Goal: Information Seeking & Learning: Check status

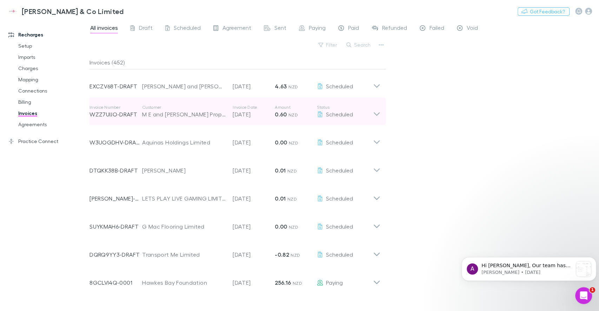
click at [373, 113] on icon at bounding box center [376, 112] width 7 height 14
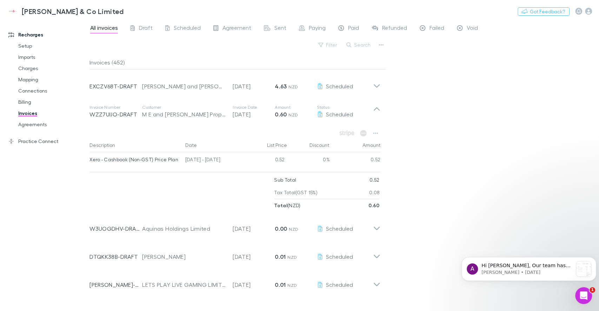
click at [428, 156] on div "All invoices Draft Scheduled Agreement Sent Paying Paid Refunded Failed Void Fi…" at bounding box center [343, 166] width 509 height 292
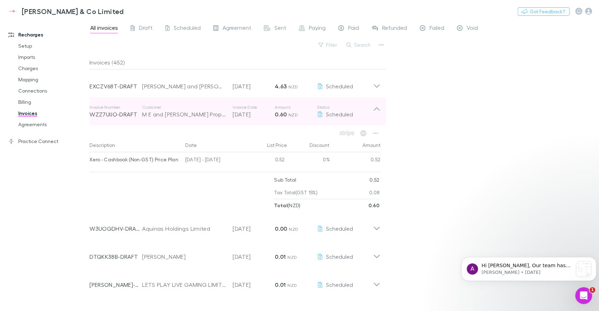
click at [375, 108] on icon at bounding box center [376, 112] width 7 height 14
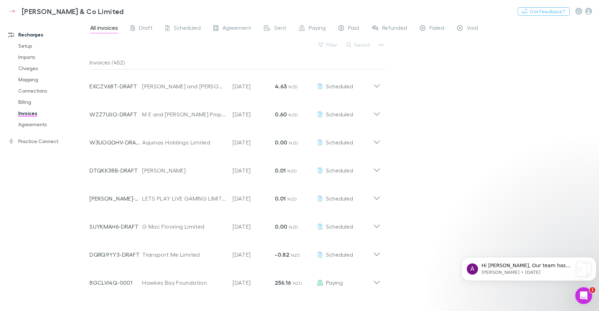
drag, startPoint x: 417, startPoint y: 125, endPoint x: 413, endPoint y: 145, distance: 20.8
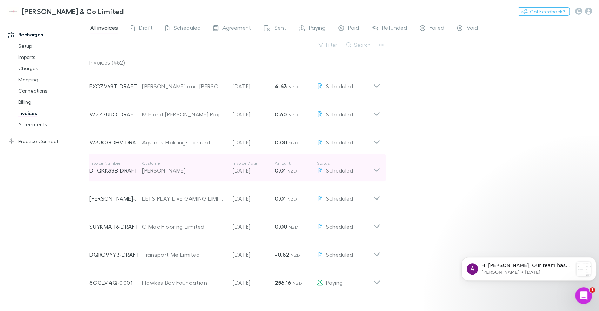
click at [373, 175] on div "Invoice Number DTQKK38B-DRAFT Customer [PERSON_NAME] Invoice Date [DATE] Amount…" at bounding box center [230, 167] width 283 height 25
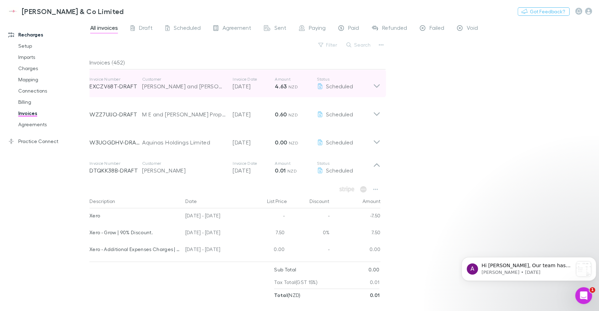
click at [288, 80] on p "Amount" at bounding box center [296, 79] width 42 height 6
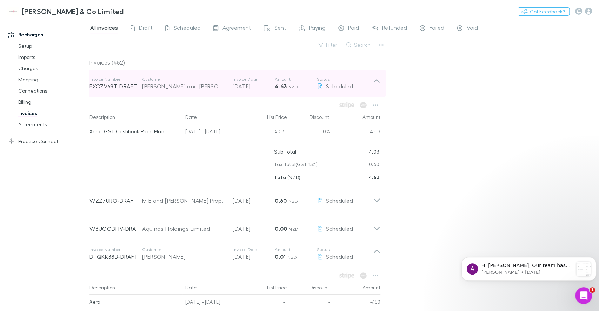
click at [287, 80] on p "Amount" at bounding box center [296, 79] width 42 height 6
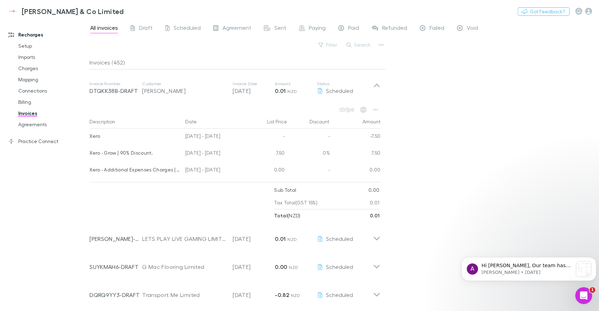
scroll to position [93, 0]
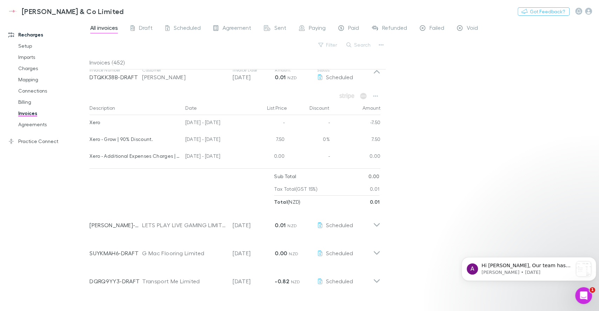
drag, startPoint x: 466, startPoint y: 185, endPoint x: 460, endPoint y: 161, distance: 24.3
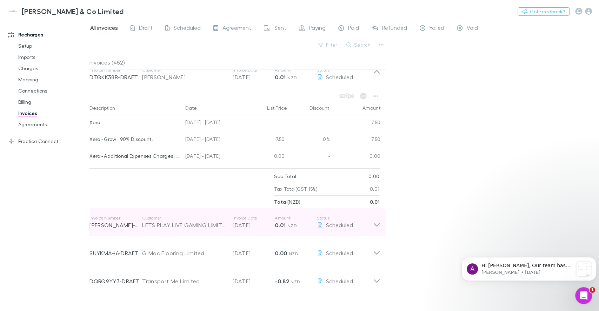
scroll to position [140, 0]
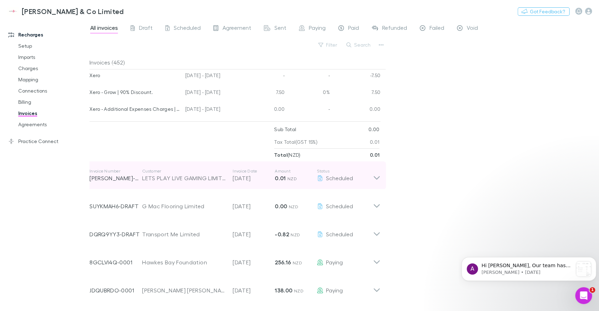
click at [380, 180] on icon at bounding box center [376, 175] width 7 height 14
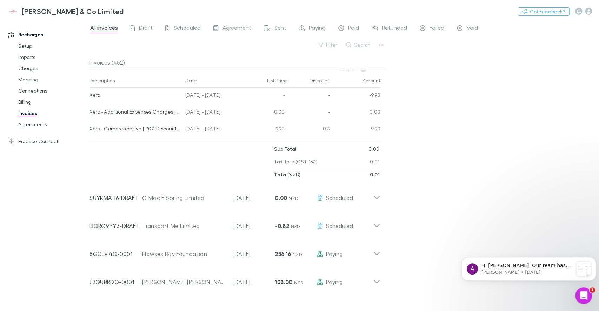
scroll to position [374, 0]
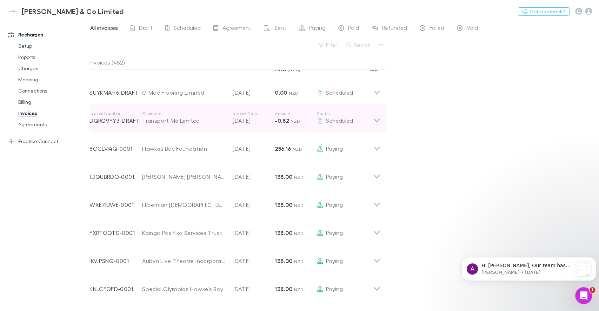
click at [376, 116] on icon at bounding box center [376, 118] width 7 height 14
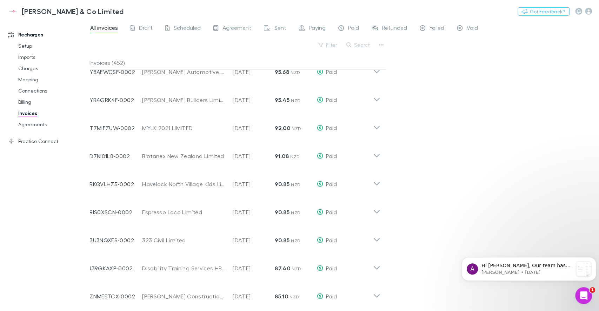
scroll to position [1010, 0]
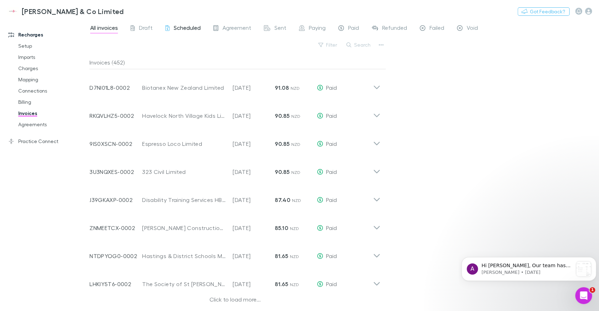
click at [175, 28] on span "Scheduled" at bounding box center [187, 28] width 27 height 9
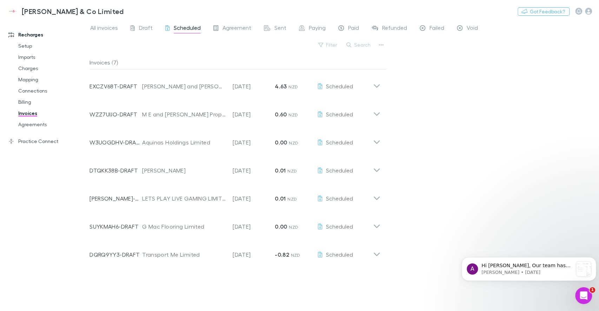
click at [293, 26] on div "All invoices Draft Scheduled Agreement Sent Paying Paid Refunded Failed Void" at bounding box center [286, 28] width 395 height 11
click at [300, 25] on icon at bounding box center [302, 28] width 6 height 7
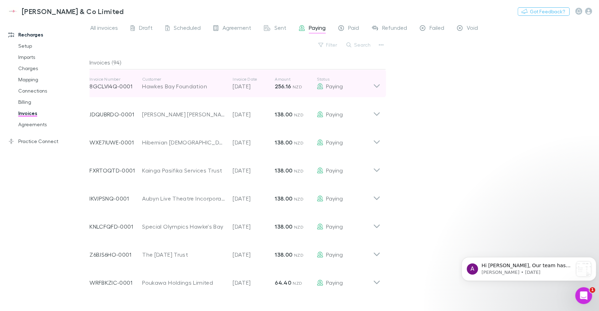
click at [380, 89] on icon at bounding box center [376, 83] width 7 height 14
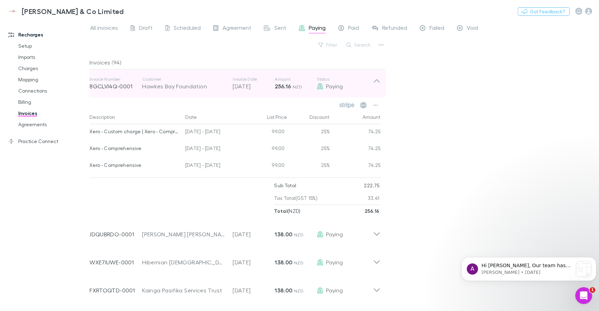
click at [378, 86] on icon at bounding box center [376, 83] width 7 height 14
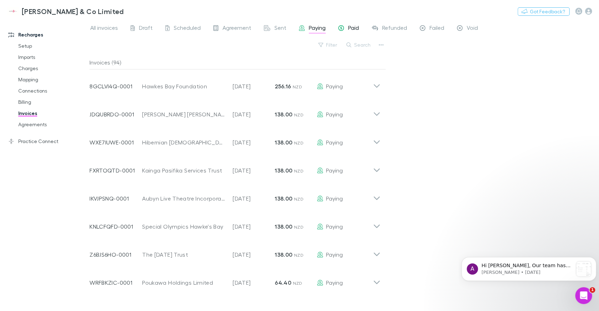
click at [345, 28] on div "Paid" at bounding box center [348, 28] width 21 height 9
click at [196, 23] on link "Scheduled" at bounding box center [183, 28] width 37 height 11
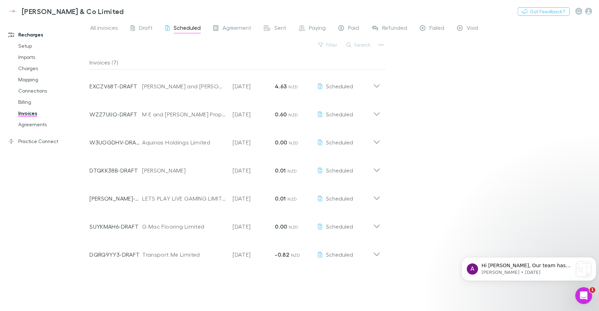
click at [422, 115] on div "All invoices Draft Scheduled Agreement Sent Paying Paid Refunded Failed Void Fi…" at bounding box center [343, 166] width 509 height 292
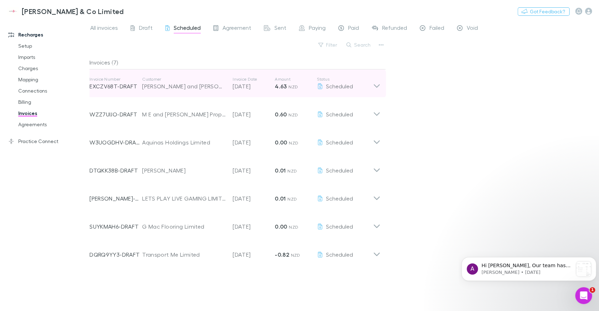
click at [376, 84] on icon at bounding box center [376, 83] width 7 height 14
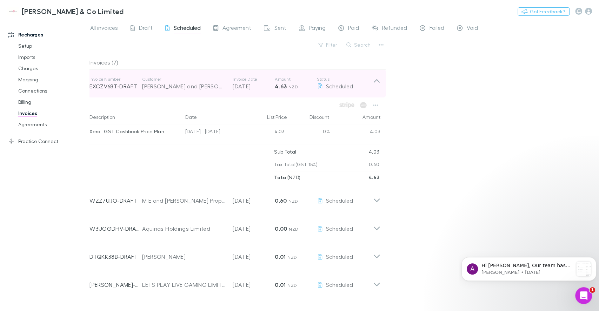
click at [376, 84] on icon at bounding box center [376, 83] width 7 height 14
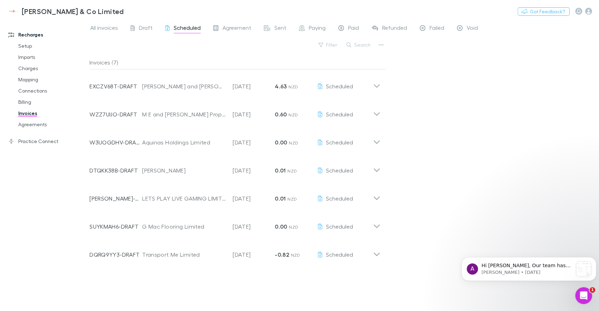
click at [434, 108] on div "All invoices Draft Scheduled Agreement Sent Paying Paid Refunded Failed Void Fi…" at bounding box center [343, 166] width 509 height 292
